Goal: Task Accomplishment & Management: Use online tool/utility

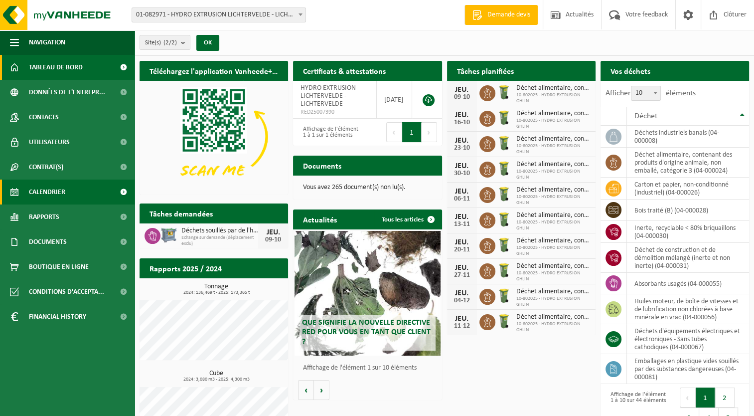
click at [89, 190] on link "Calendrier" at bounding box center [67, 191] width 135 height 25
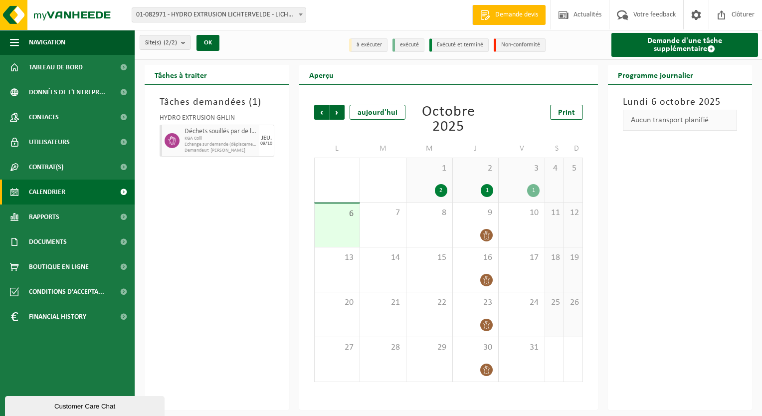
click at [490, 191] on div "1" at bounding box center [486, 190] width 12 height 13
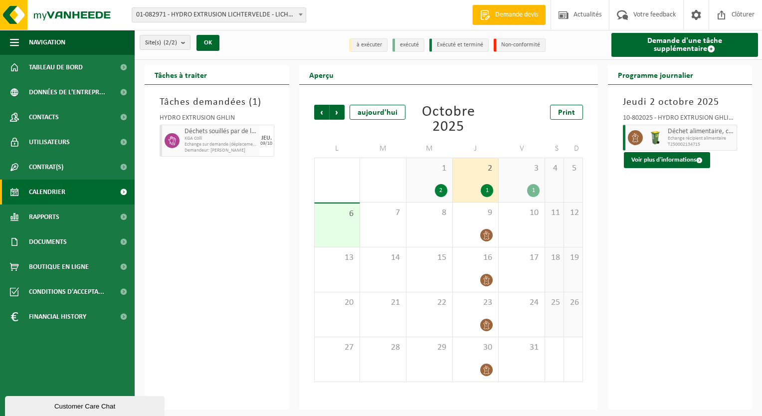
click at [531, 190] on div "1" at bounding box center [533, 190] width 12 height 13
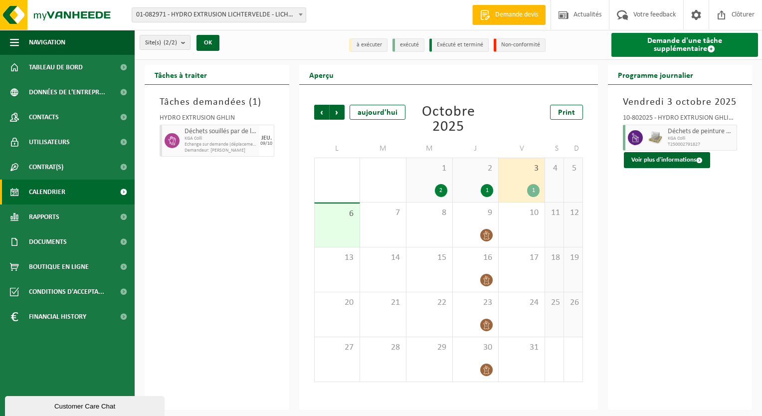
click at [662, 51] on link "Demande d'une tâche supplémentaire" at bounding box center [684, 45] width 147 height 24
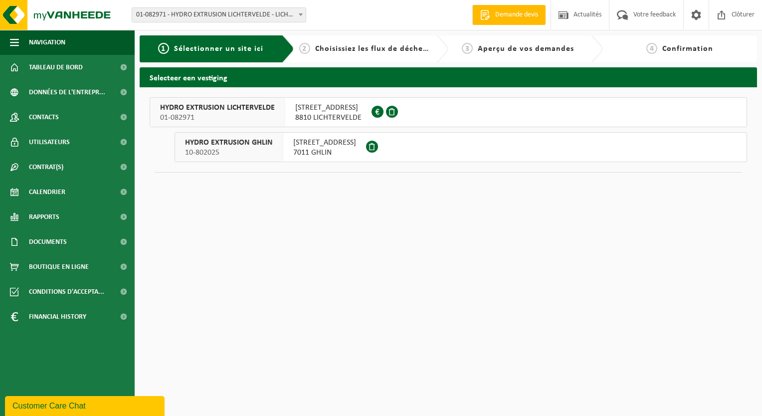
click at [419, 152] on button "HYDRO EXTRUSION GHLIN 10-802025 RUE DES AYETTES 12 7011 GHLIN" at bounding box center [460, 147] width 572 height 30
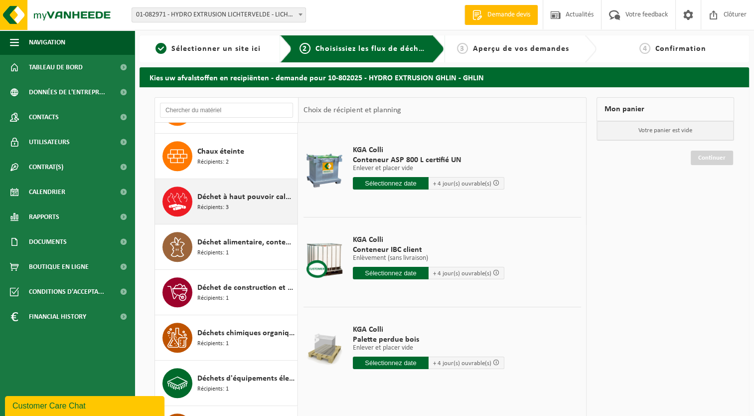
scroll to position [698, 0]
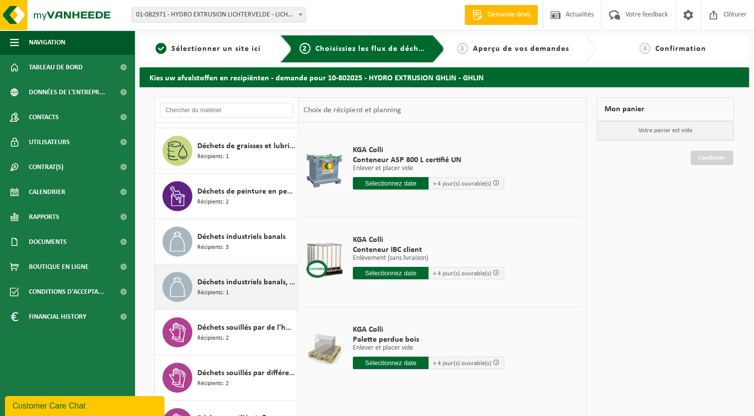
click at [240, 281] on span "Déchets industriels banals, triable" at bounding box center [246, 282] width 98 height 12
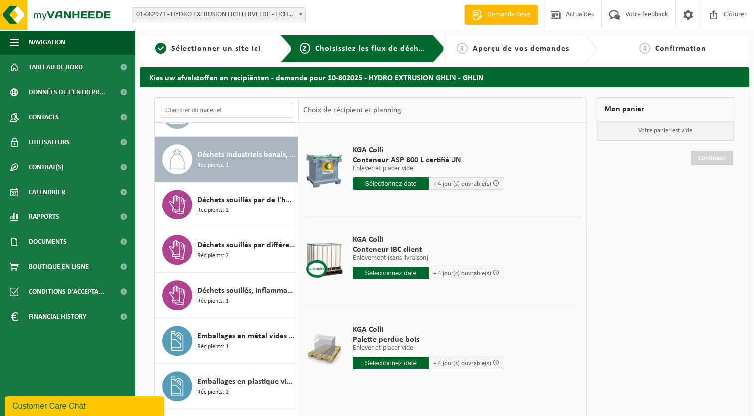
scroll to position [1086, 0]
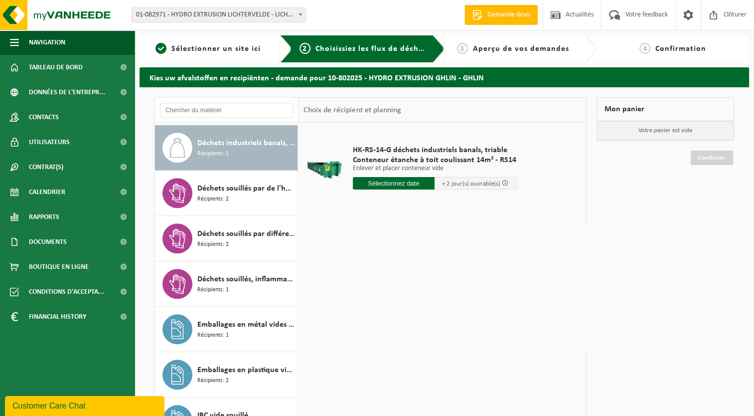
click at [387, 185] on input "text" at bounding box center [394, 183] width 82 height 12
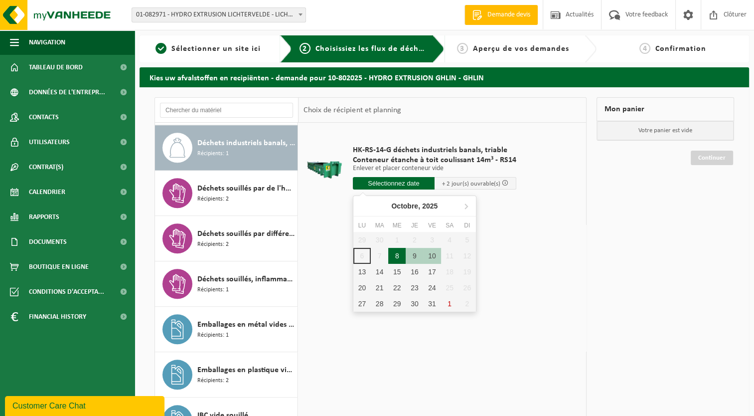
click at [397, 256] on div "8" at bounding box center [396, 256] width 17 height 16
type input "à partir de 2025-10-08"
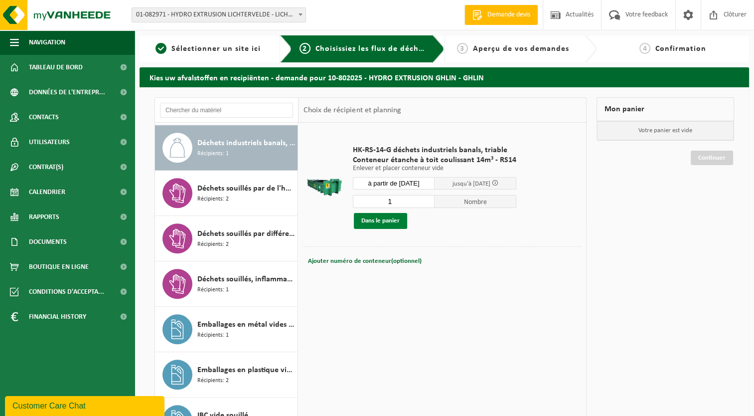
click at [397, 221] on button "Dans le panier" at bounding box center [380, 221] width 53 height 16
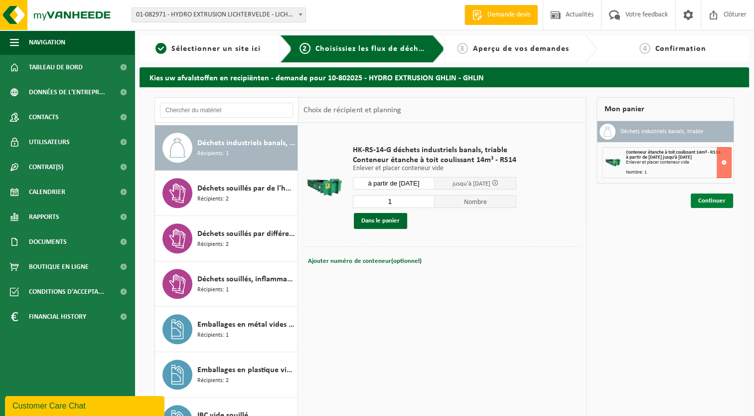
click at [720, 197] on link "Continuer" at bounding box center [712, 200] width 42 height 14
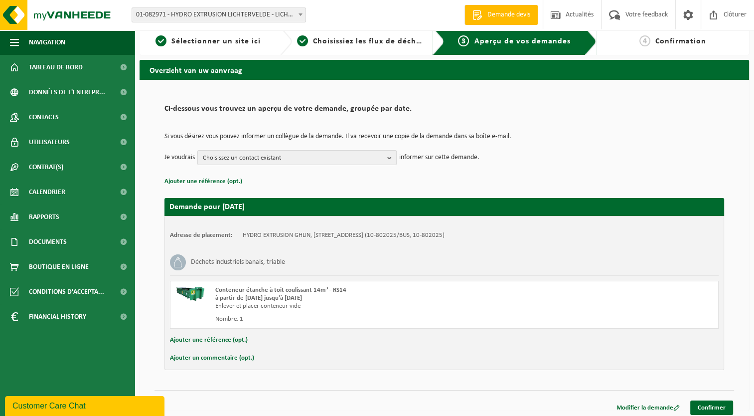
scroll to position [11, 0]
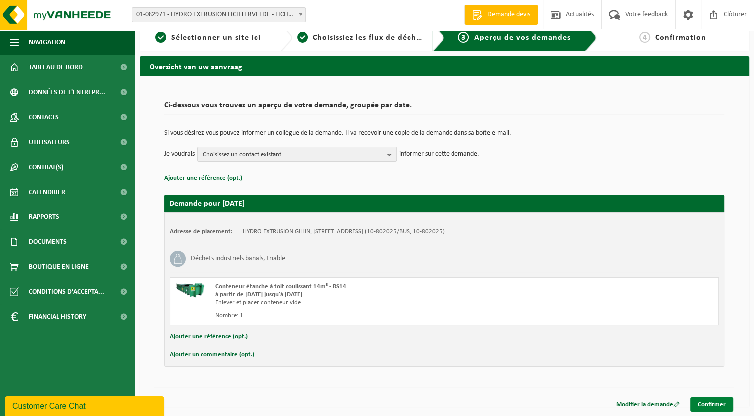
click at [712, 397] on link "Confirmer" at bounding box center [711, 404] width 43 height 14
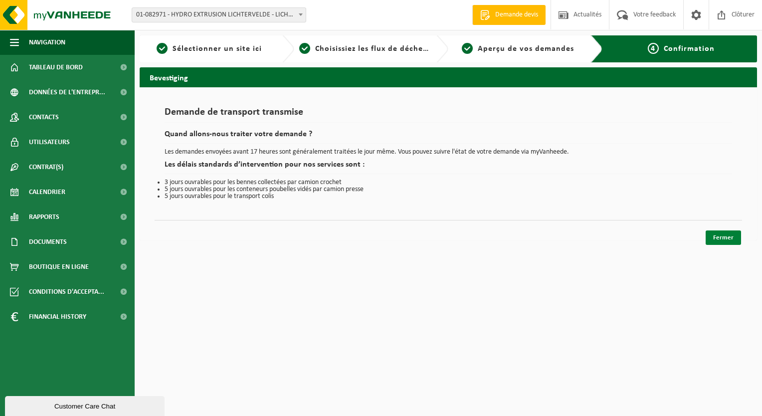
click at [708, 234] on link "Fermer" at bounding box center [722, 237] width 35 height 14
